Goal: Navigation & Orientation: Find specific page/section

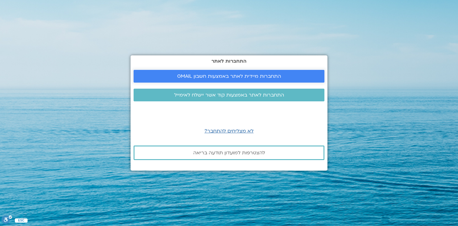
click at [266, 73] on link "התחברות מיידית לאתר באמצעות חשבון GMAIL" at bounding box center [229, 76] width 191 height 13
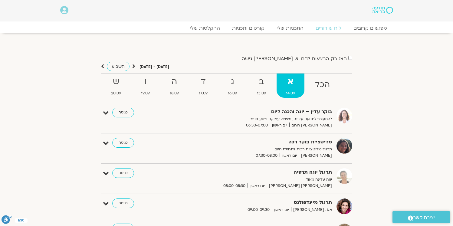
click at [112, 115] on div "בוקר עדין – יוגה והכנה ליום להתעורר לתנועה עדינה, נשימה עמוקה ורוגע פנימי אורנה…" at bounding box center [231, 118] width 242 height 21
click at [116, 114] on link "כניסה" at bounding box center [123, 113] width 22 height 10
click at [131, 114] on link "כניסה" at bounding box center [123, 113] width 22 height 10
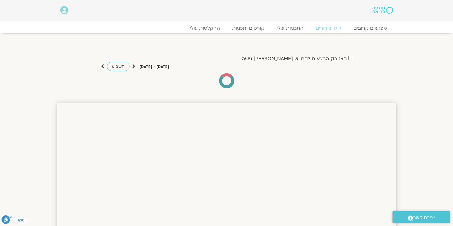
click at [379, 11] on img at bounding box center [383, 10] width 20 height 7
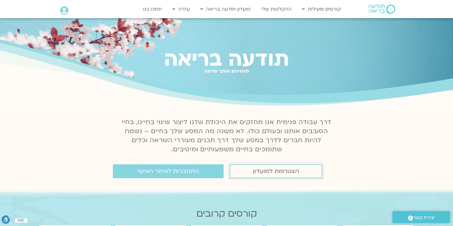
click at [245, 167] on link "הצטרפות למועדון" at bounding box center [276, 171] width 93 height 14
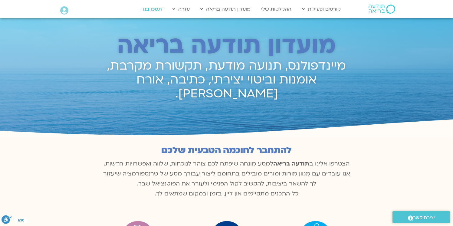
click at [162, 11] on link "תמכו בנו" at bounding box center [152, 9] width 25 height 12
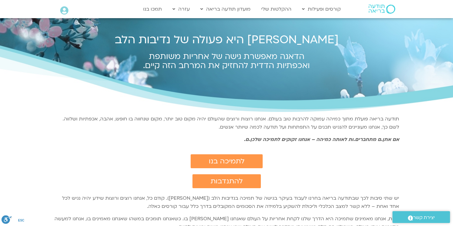
click at [383, 7] on img at bounding box center [382, 9] width 27 height 9
